Goal: Find specific page/section: Find specific page/section

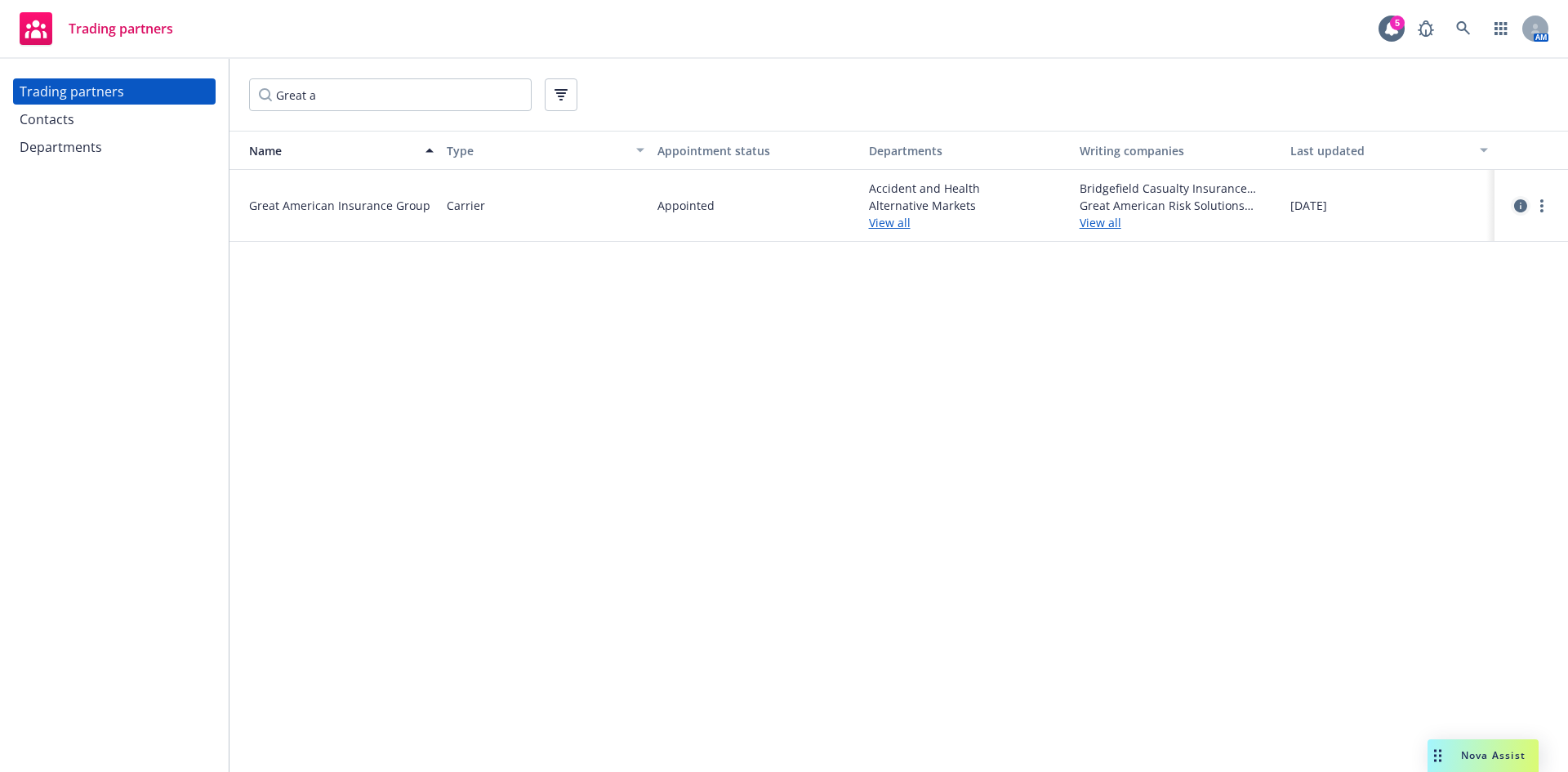
type input "Great a"
click at [1519, 203] on icon "circleInformation" at bounding box center [1520, 205] width 13 height 13
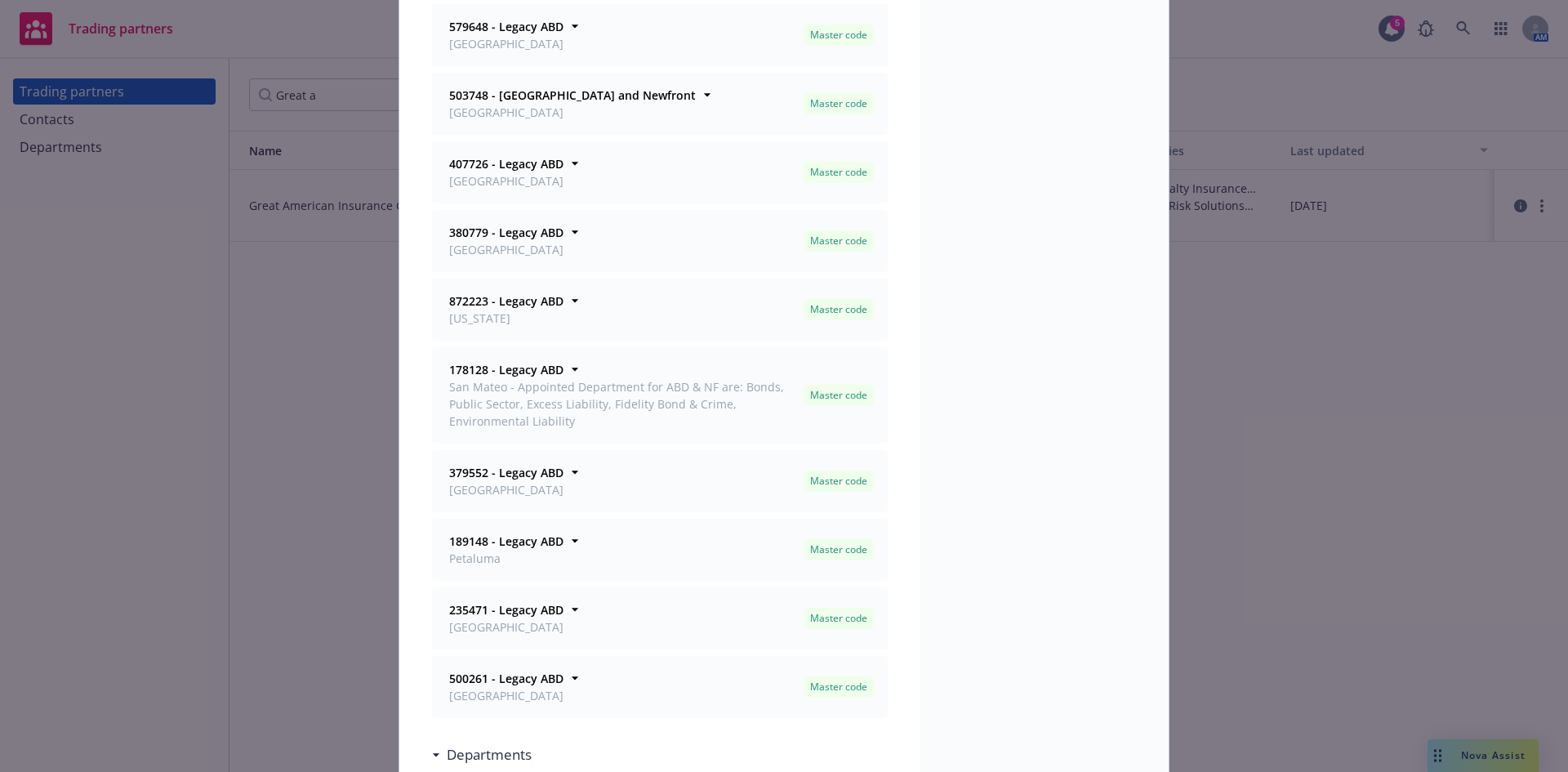
scroll to position [980, 0]
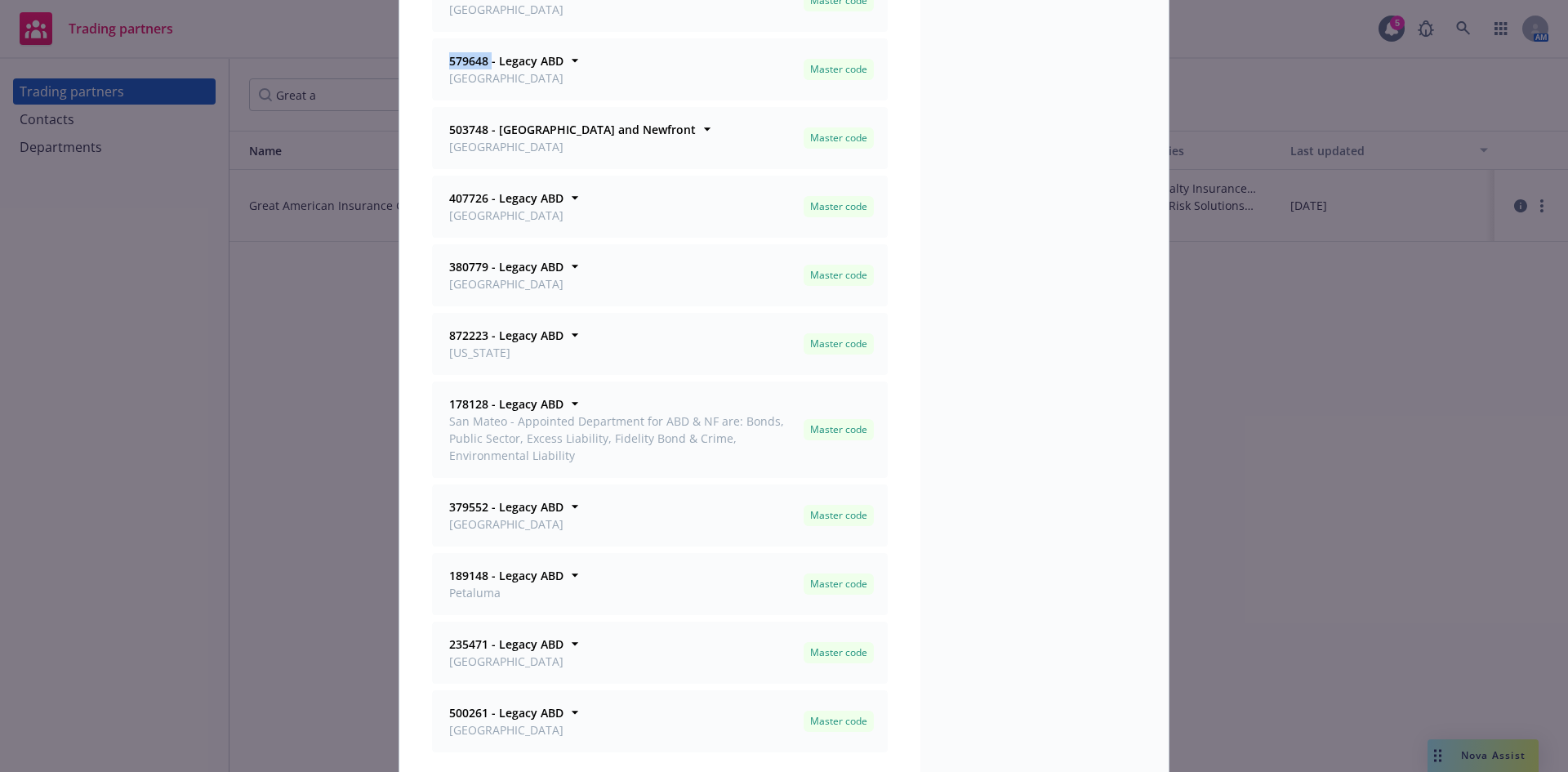
drag, startPoint x: 486, startPoint y: 62, endPoint x: 442, endPoint y: 65, distance: 44.1
click at [446, 65] on div "579648 - Legacy ABD [GEOGRAPHIC_DATA]" at bounding box center [504, 68] width 117 height 34
copy strong "579648"
drag, startPoint x: 437, startPoint y: 200, endPoint x: 481, endPoint y: 203, distance: 44.1
click at [481, 203] on div "407726 - [GEOGRAPHIC_DATA]" at bounding box center [504, 206] width 124 height 41
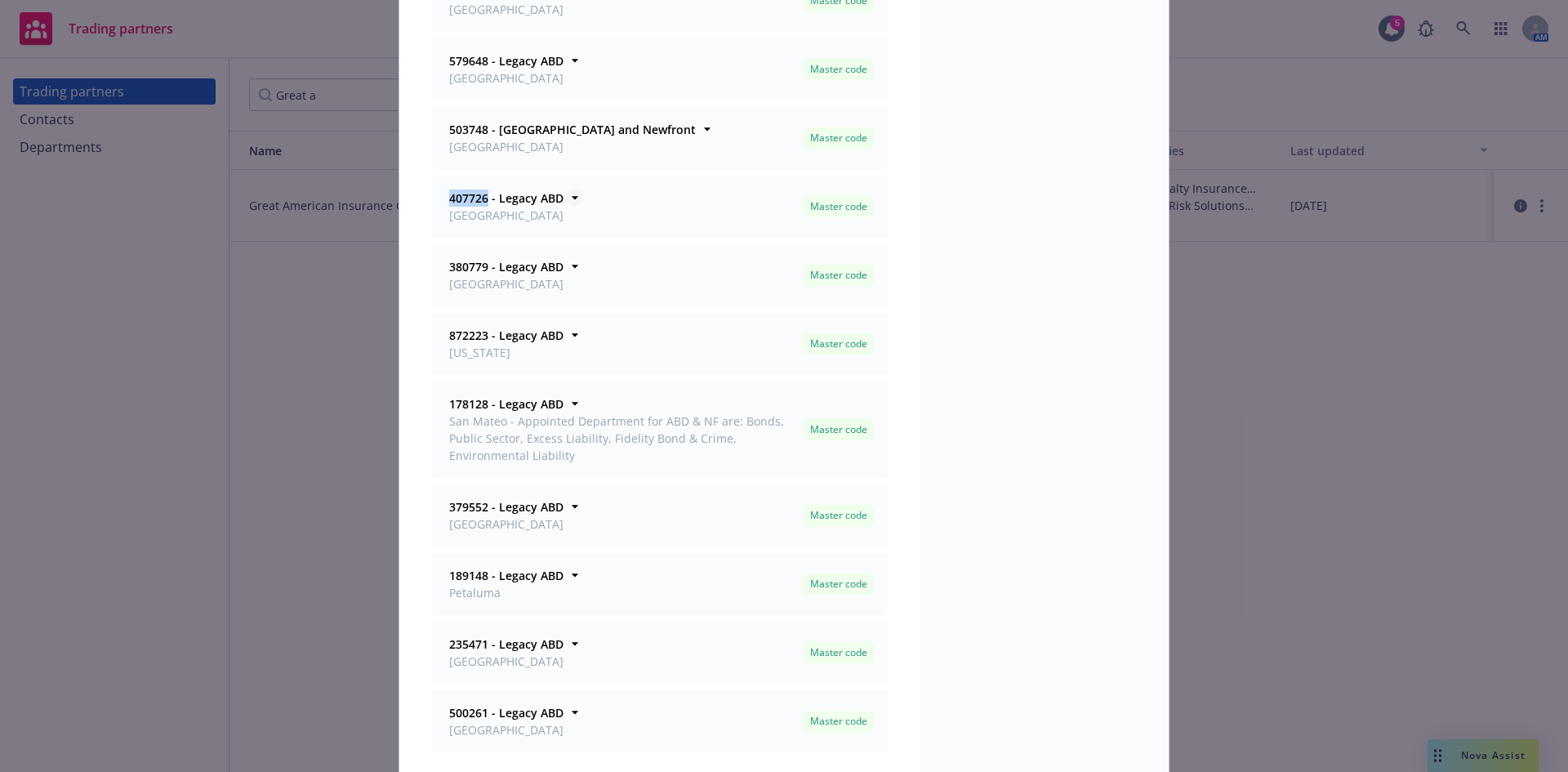
copy strong "407726"
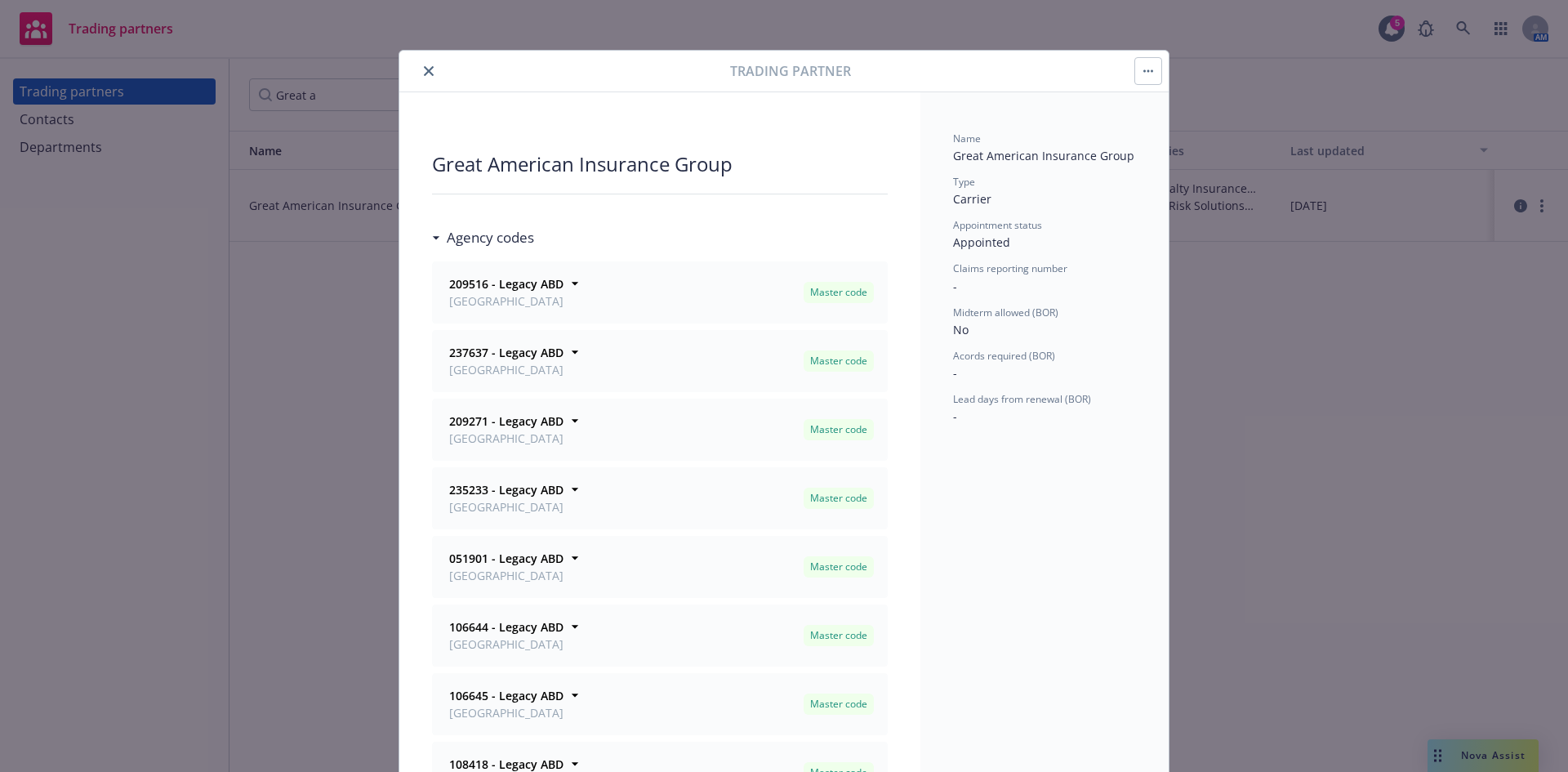
scroll to position [0, 0]
click at [281, 534] on div "Trading partner Great American Insurance Group Agency codes 209516 - Legacy ABD…" at bounding box center [784, 386] width 1568 height 772
